Goal: Check status: Check status

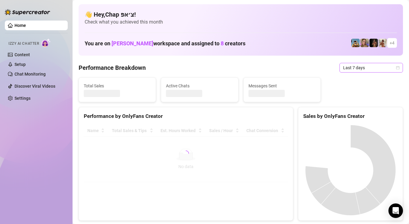
click at [372, 68] on span "Last 7 days" at bounding box center [371, 67] width 56 height 9
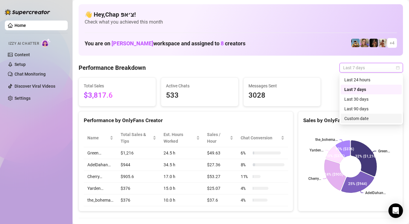
click at [372, 116] on div "Custom date" at bounding box center [372, 118] width 54 height 7
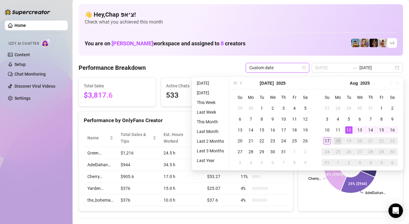
type input "[DATE]"
click at [330, 140] on div "17" at bounding box center [327, 140] width 7 height 7
click at [321, 139] on div "Su Mo Tu We Th Fr Sa 27 28 29 30 31 1 2 3 4 5 6 7 8 9 10 11 12 13 14 15 16 17 1…" at bounding box center [359, 130] width 87 height 81
type input "[DATE]"
click at [328, 139] on div "17" at bounding box center [327, 140] width 7 height 7
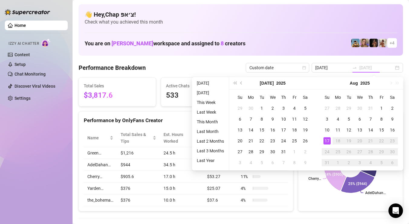
type input "[DATE]"
